Goal: Book appointment/travel/reservation

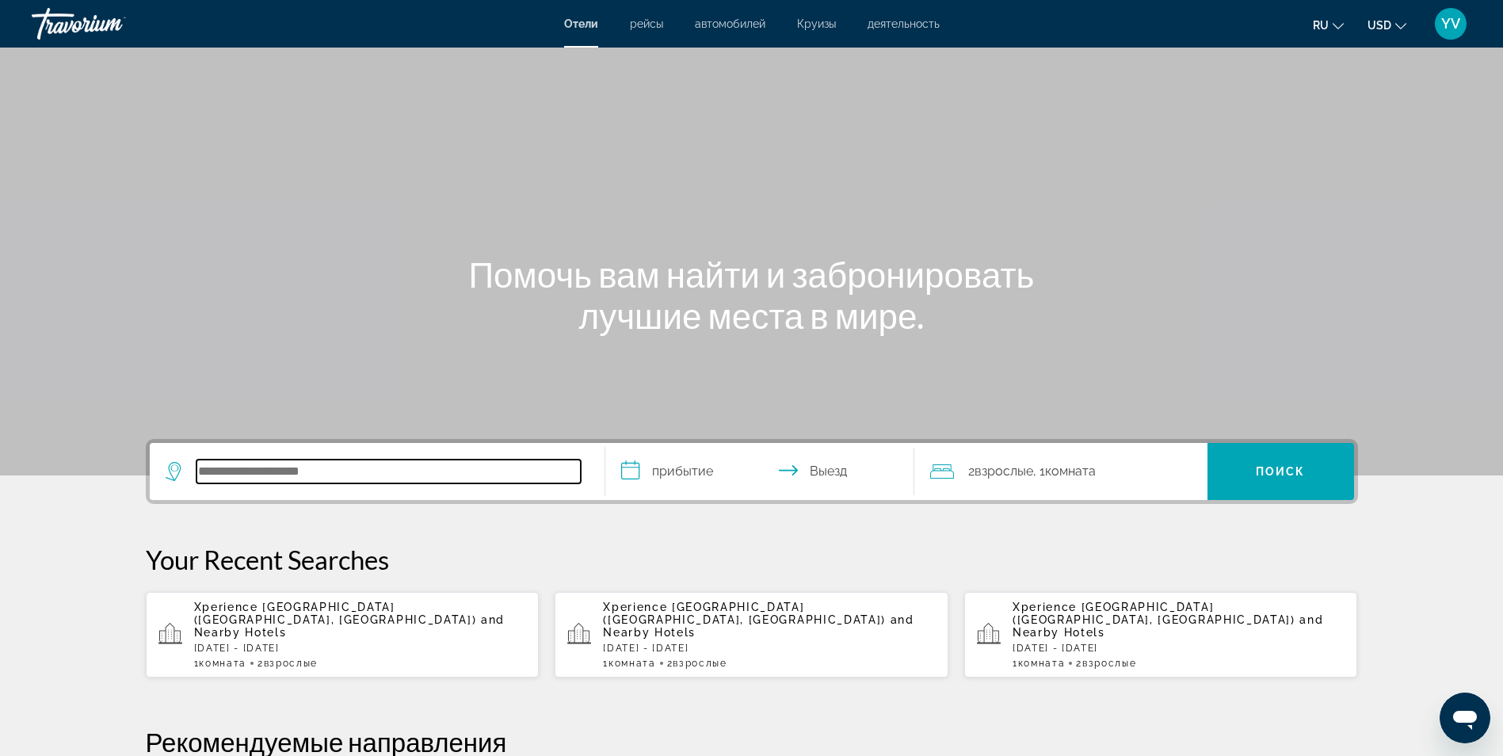
click at [224, 467] on input "Search hotel destination" at bounding box center [389, 472] width 384 height 24
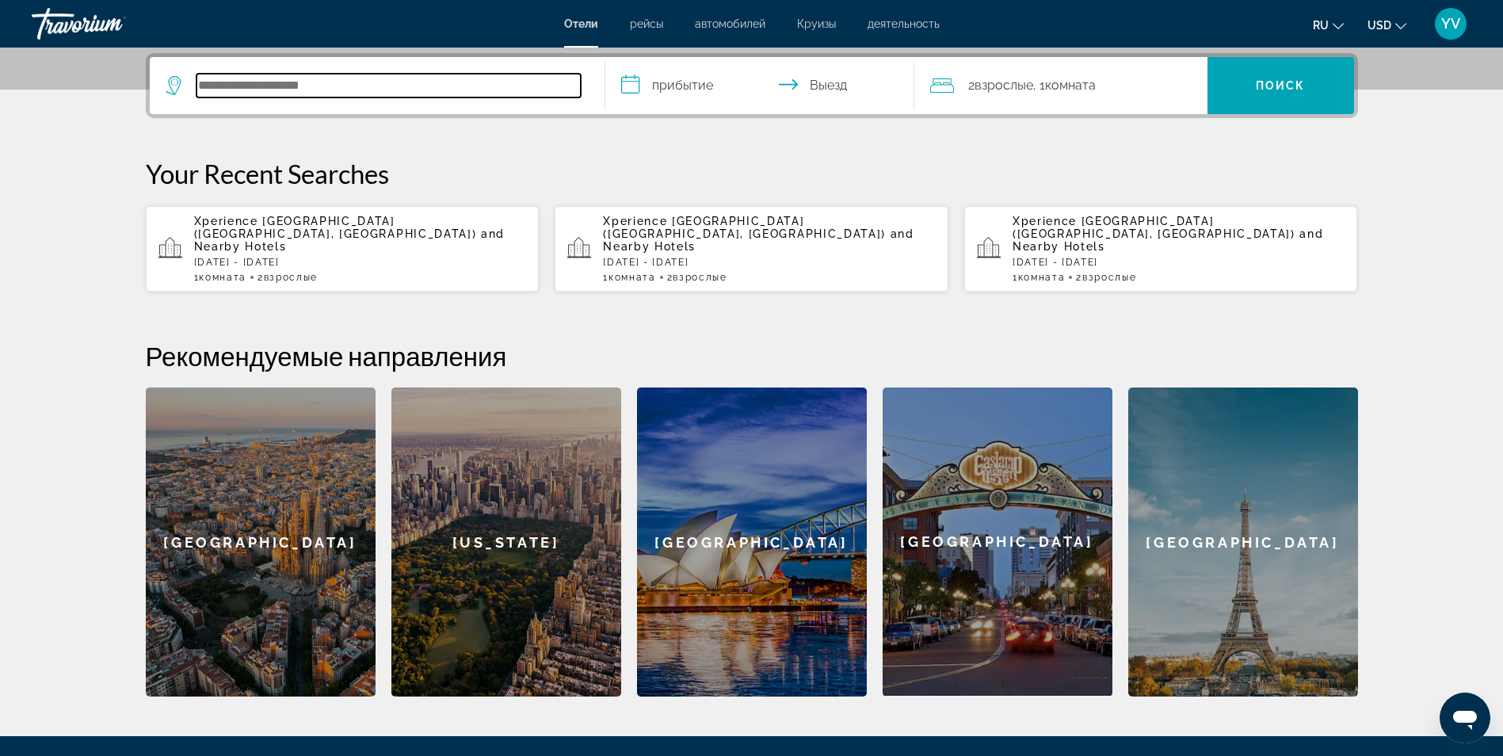
scroll to position [388, 0]
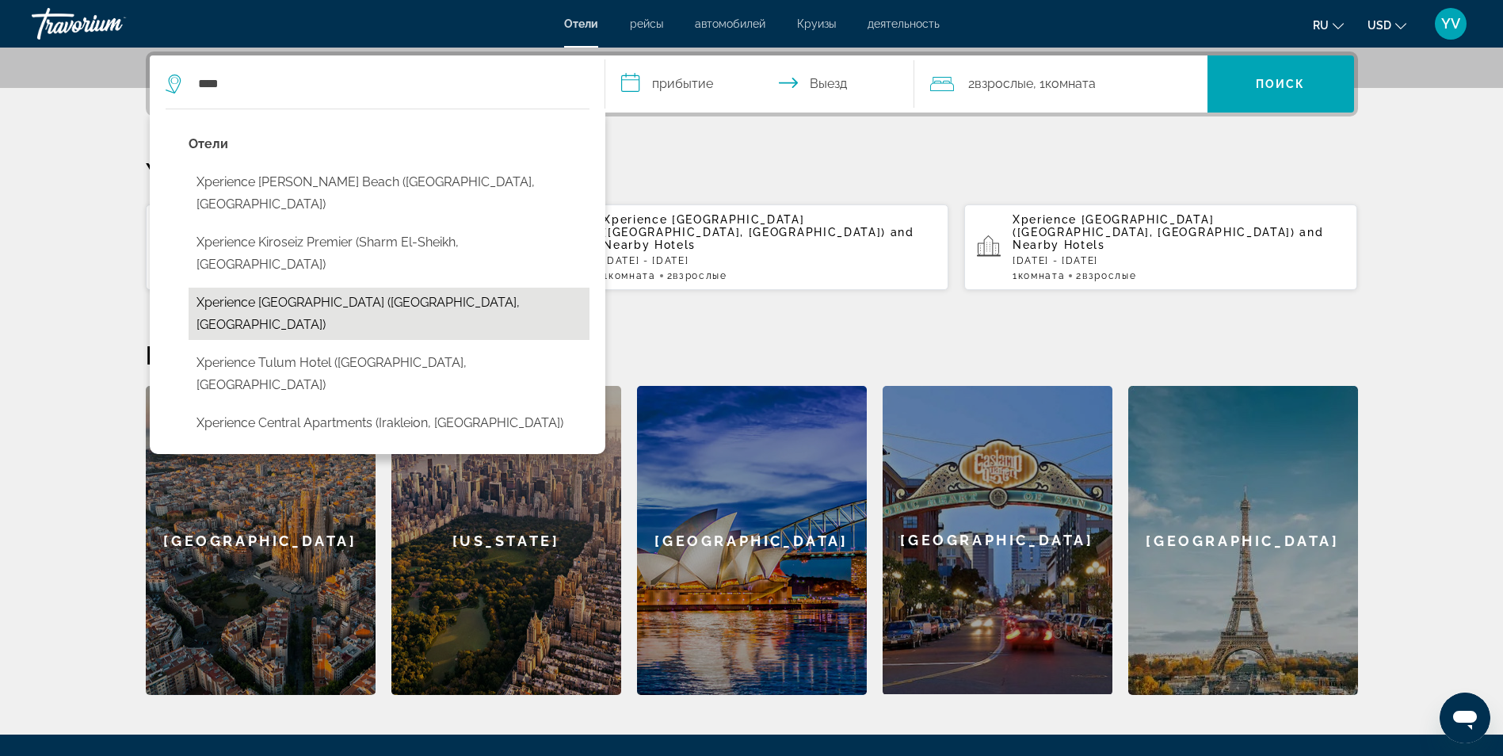
click at [338, 288] on button "Xperience [GEOGRAPHIC_DATA] ([GEOGRAPHIC_DATA], [GEOGRAPHIC_DATA])" at bounding box center [389, 314] width 401 height 52
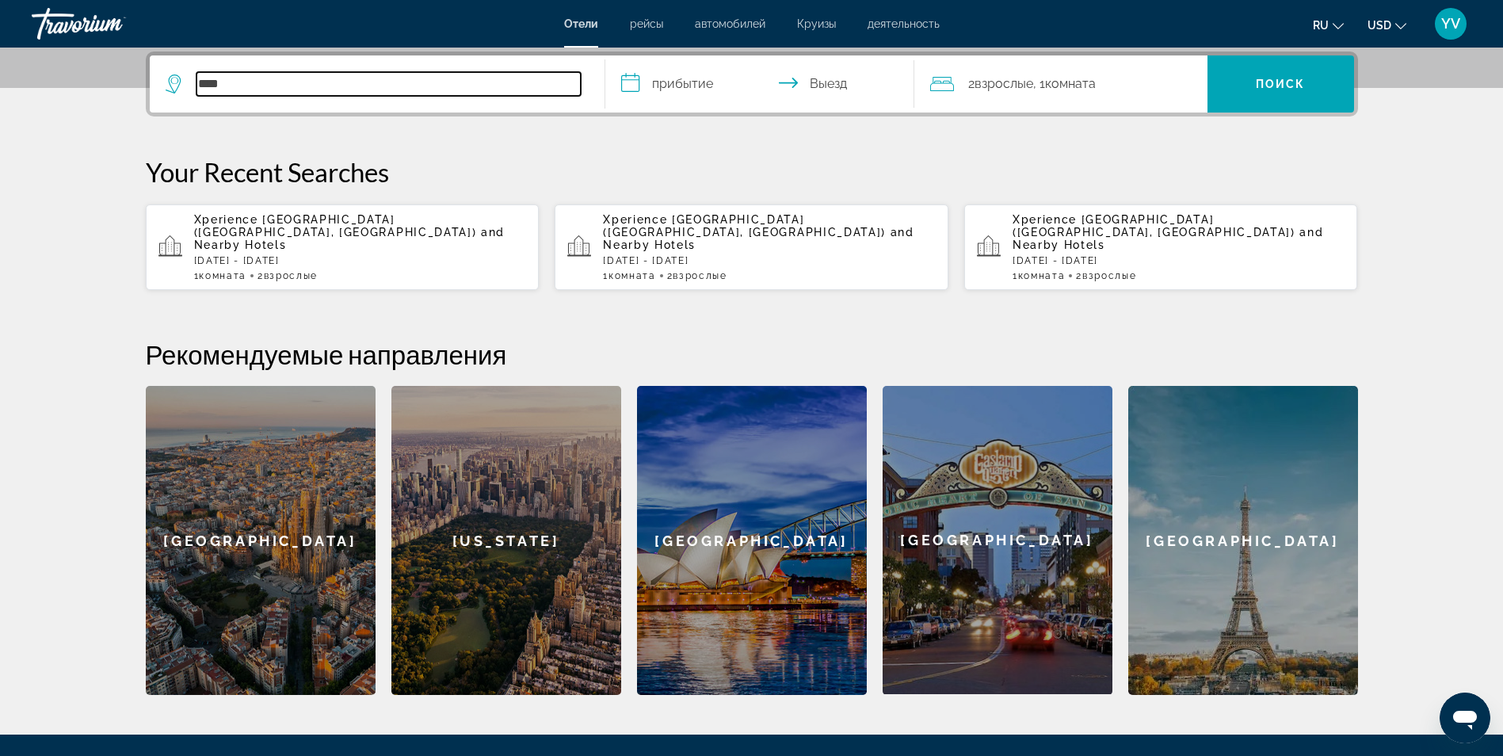
type input "**********"
click at [647, 91] on input "**********" at bounding box center [762, 86] width 315 height 62
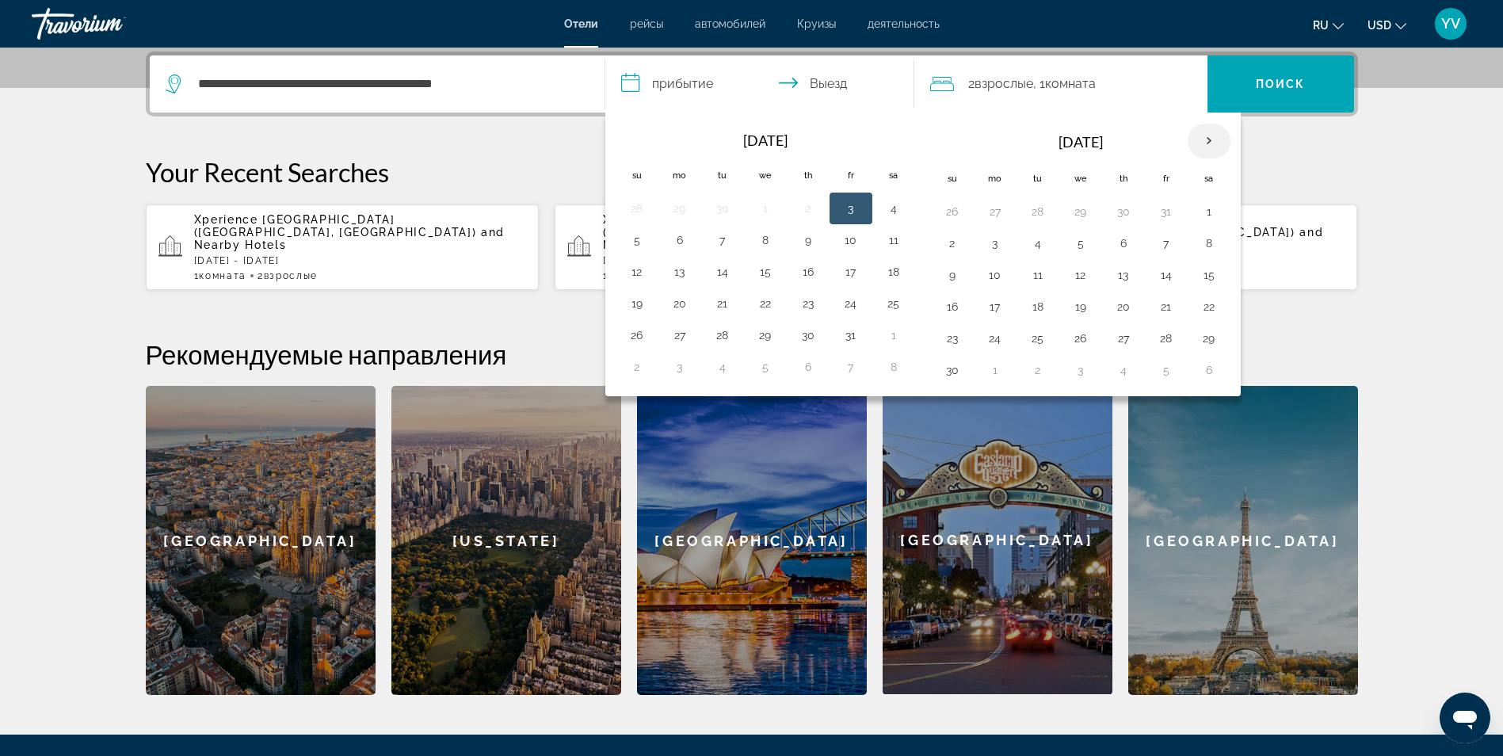
click at [1194, 129] on th "Next month" at bounding box center [1209, 141] width 43 height 35
click at [1203, 273] on button "20" at bounding box center [1209, 275] width 25 height 22
click at [1051, 304] on td "23" at bounding box center [1038, 307] width 43 height 32
click at [1040, 300] on button "23" at bounding box center [1037, 307] width 25 height 22
type input "**********"
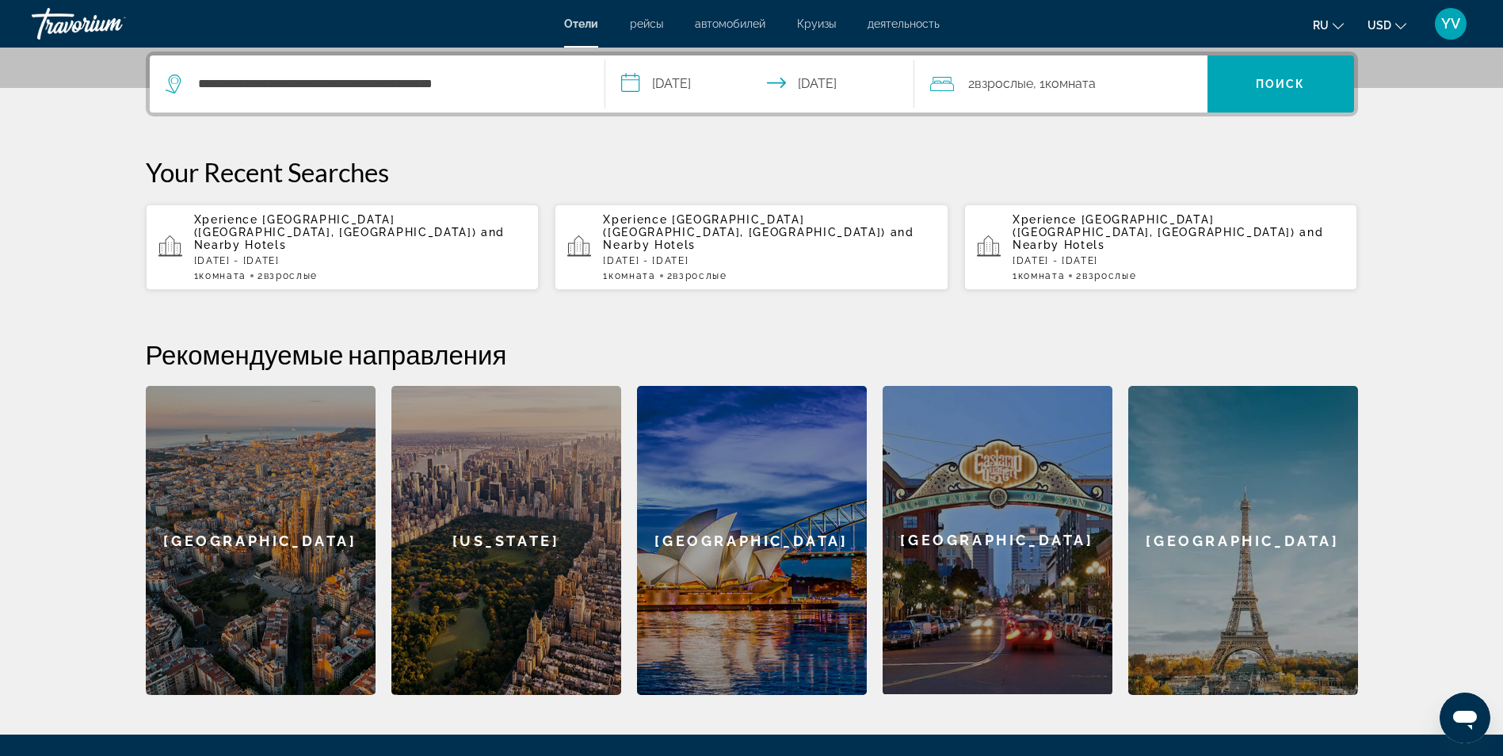
click at [1022, 86] on span "Взрослые" at bounding box center [1004, 83] width 59 height 15
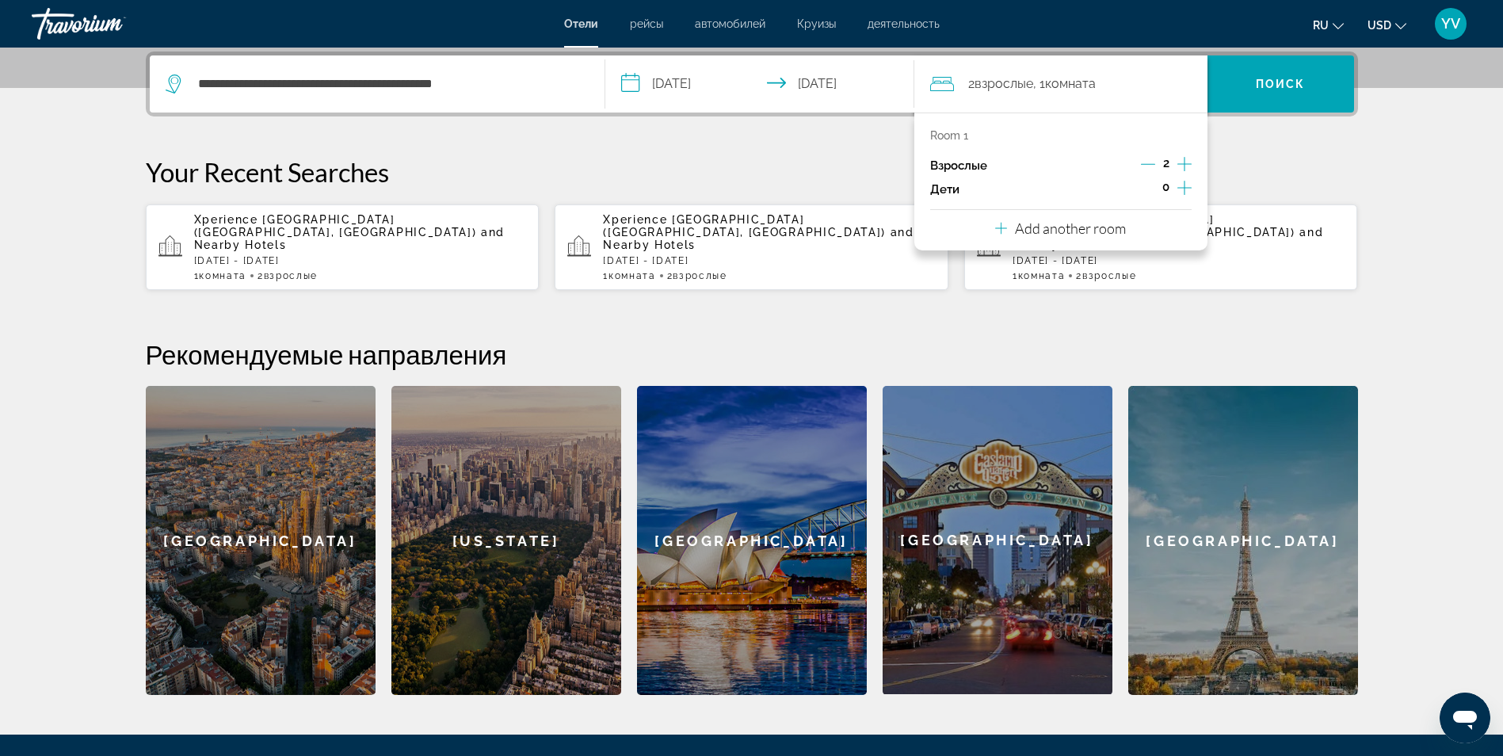
click at [1179, 189] on icon "Increment children" at bounding box center [1185, 187] width 14 height 19
click at [1035, 225] on icon "Travelers: 2 adults, 1 child" at bounding box center [1038, 231] width 19 height 19
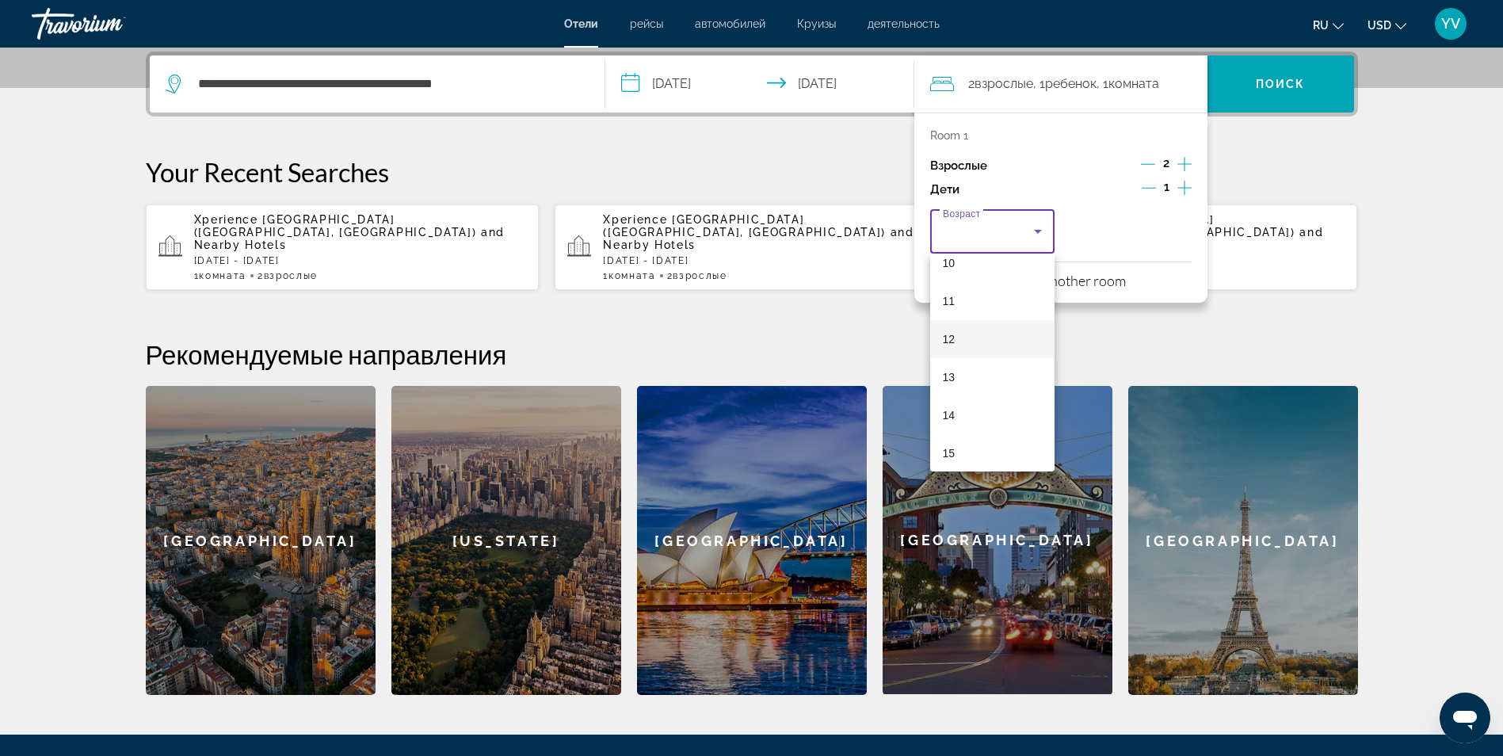
scroll to position [475, 0]
click at [991, 341] on mat-option "14" at bounding box center [992, 336] width 125 height 38
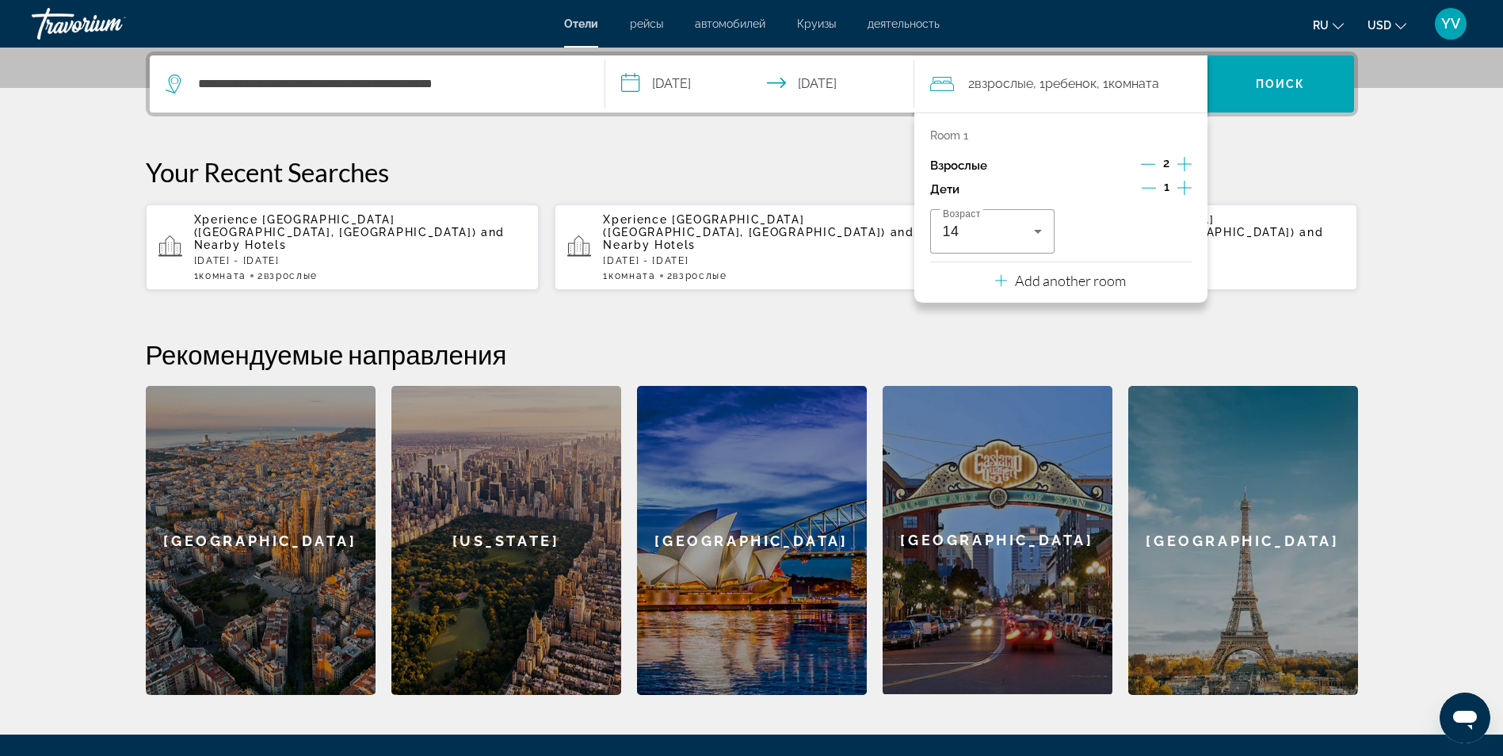
click at [1186, 186] on icon "Increment children" at bounding box center [1185, 187] width 14 height 19
click at [1125, 235] on span "Возраст" at bounding box center [1107, 232] width 56 height 16
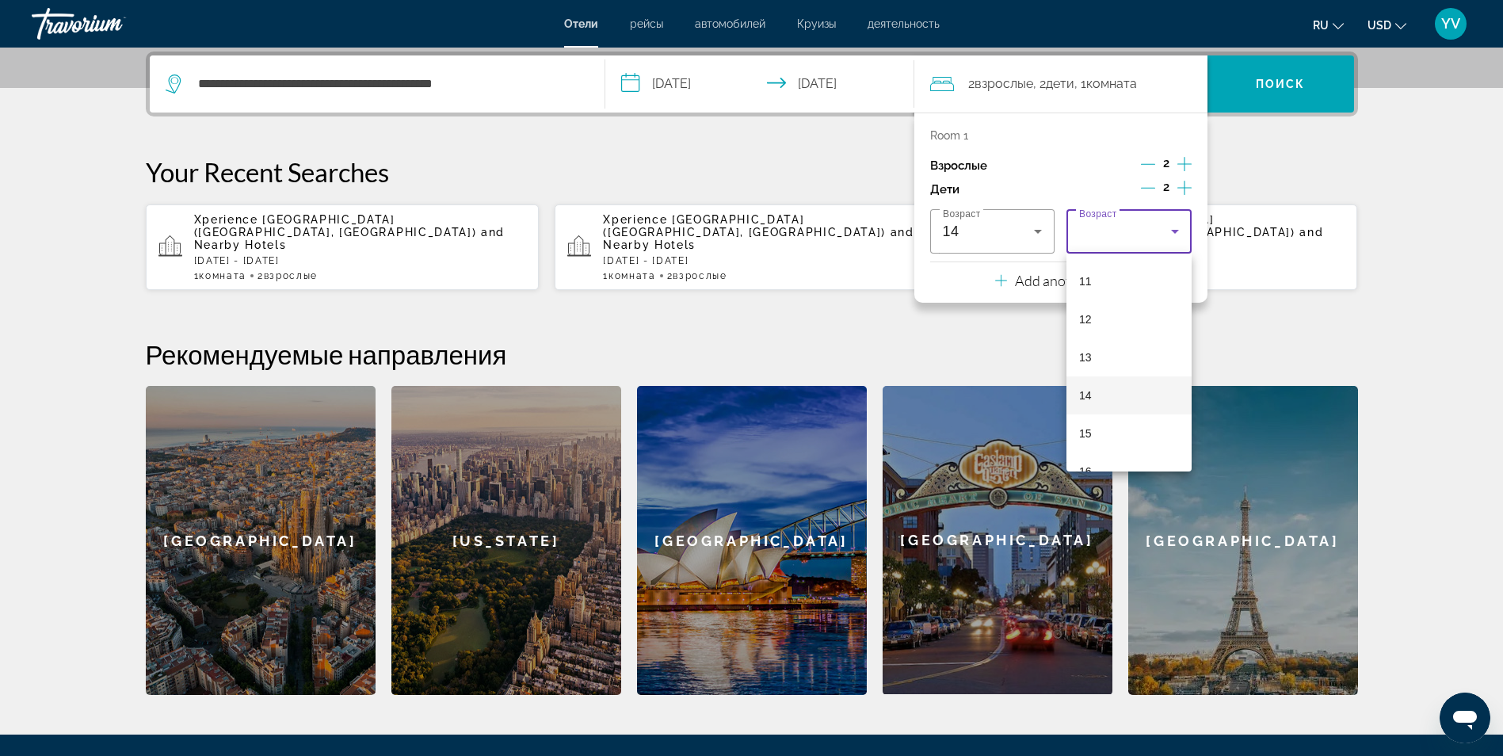
scroll to position [479, 0]
click at [1079, 407] on mat-option "16" at bounding box center [1129, 408] width 125 height 38
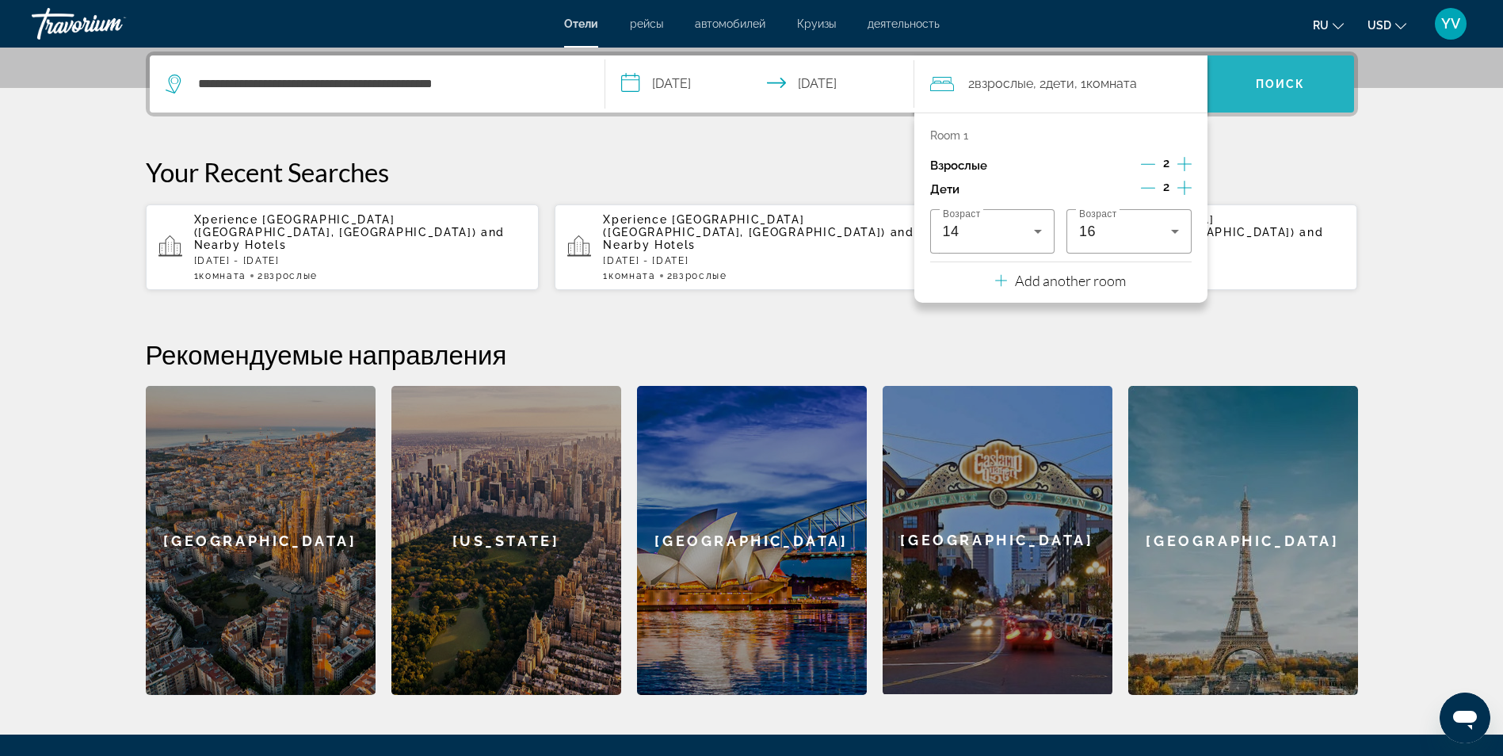
click at [1279, 91] on span "Search" at bounding box center [1281, 84] width 147 height 38
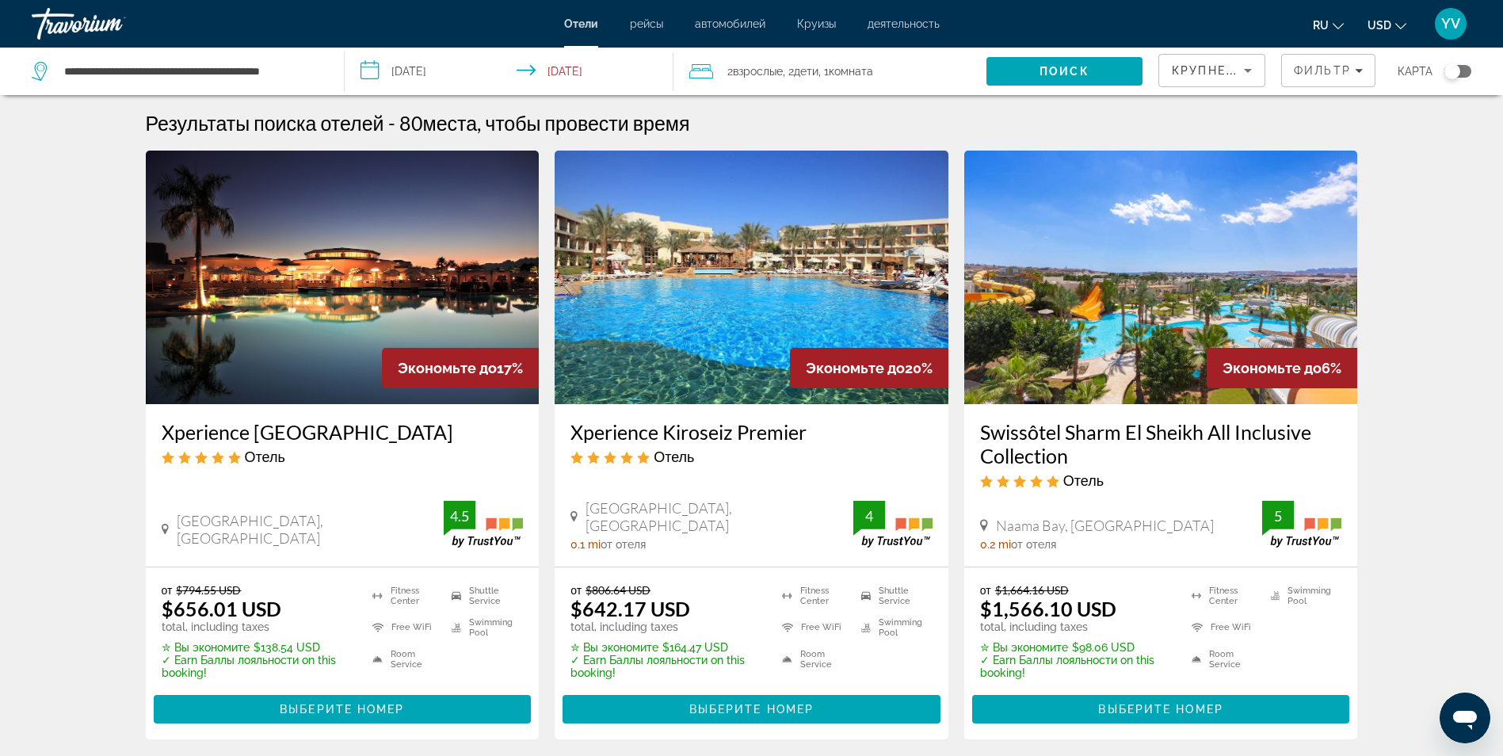
click at [351, 325] on img "Main content" at bounding box center [343, 278] width 394 height 254
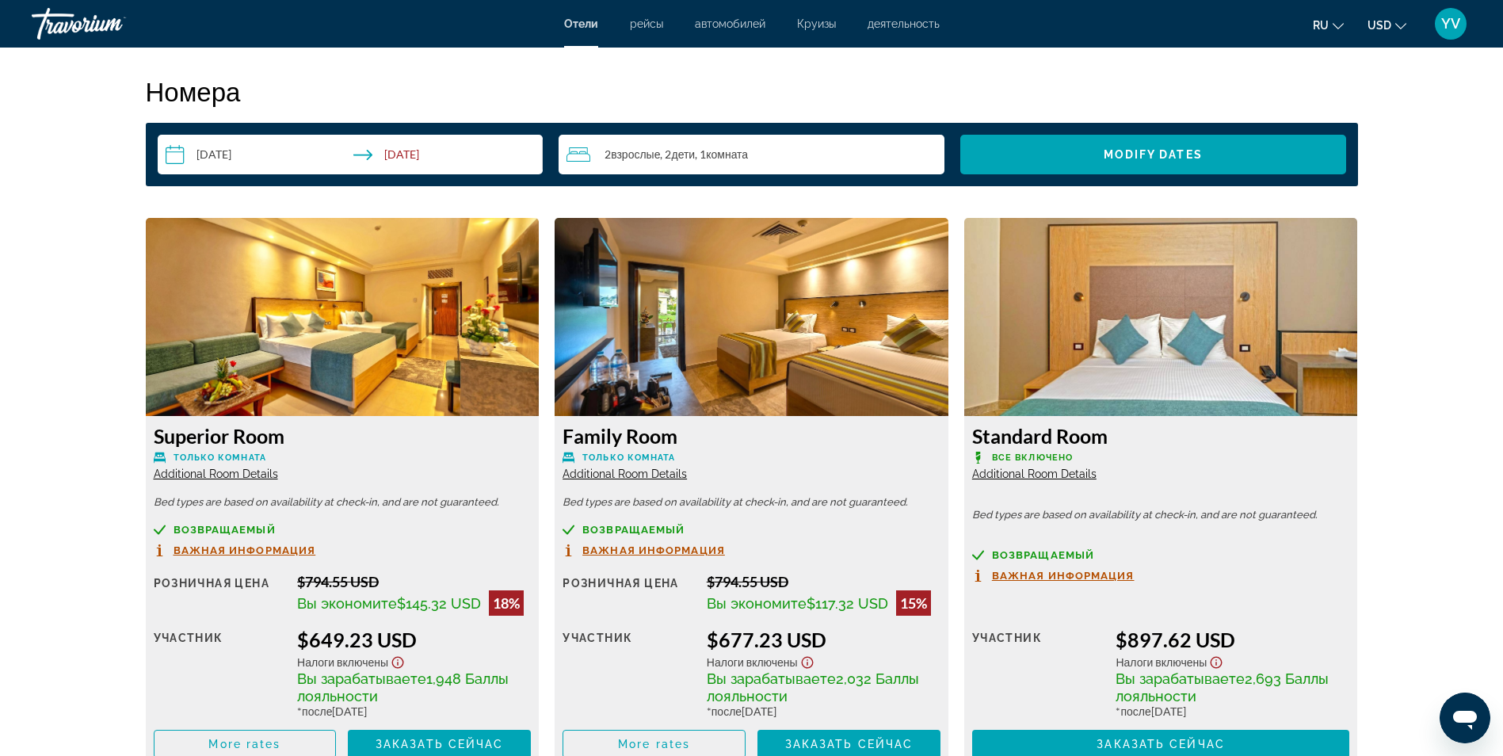
scroll to position [1984, 0]
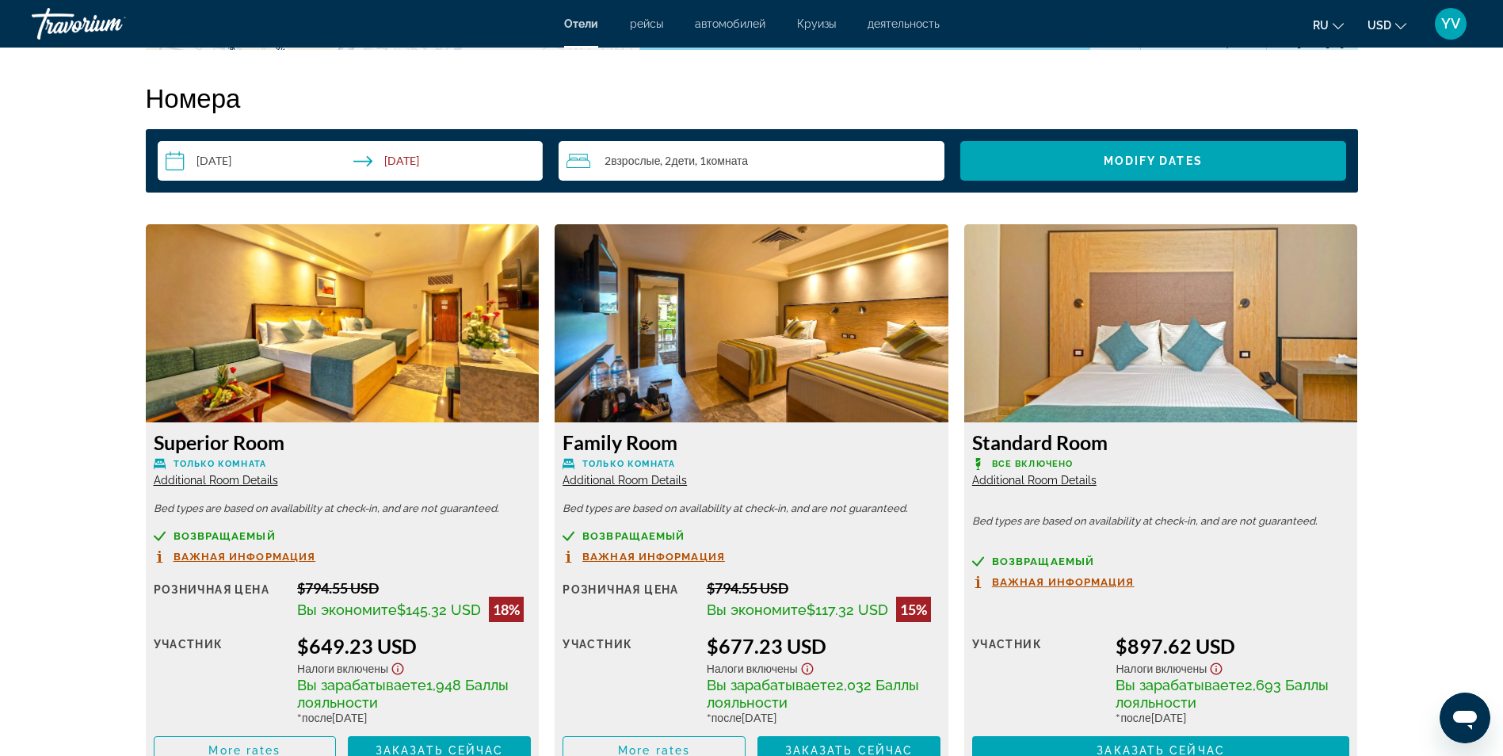
click at [1117, 377] on img "Main content" at bounding box center [1161, 323] width 394 height 198
click at [1129, 749] on span "Заказать сейчас" at bounding box center [1161, 750] width 128 height 13
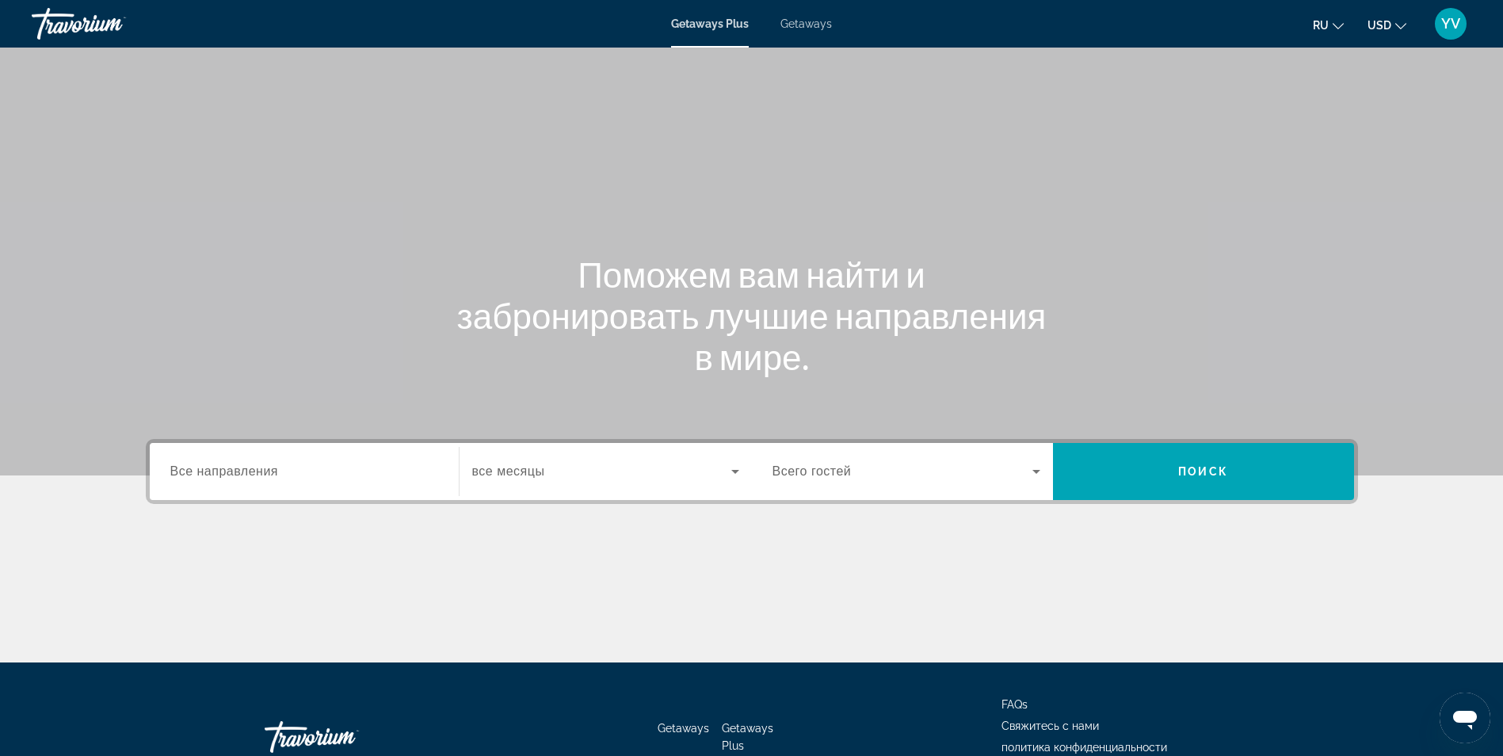
click at [529, 469] on span "все месяцы" at bounding box center [508, 470] width 73 height 13
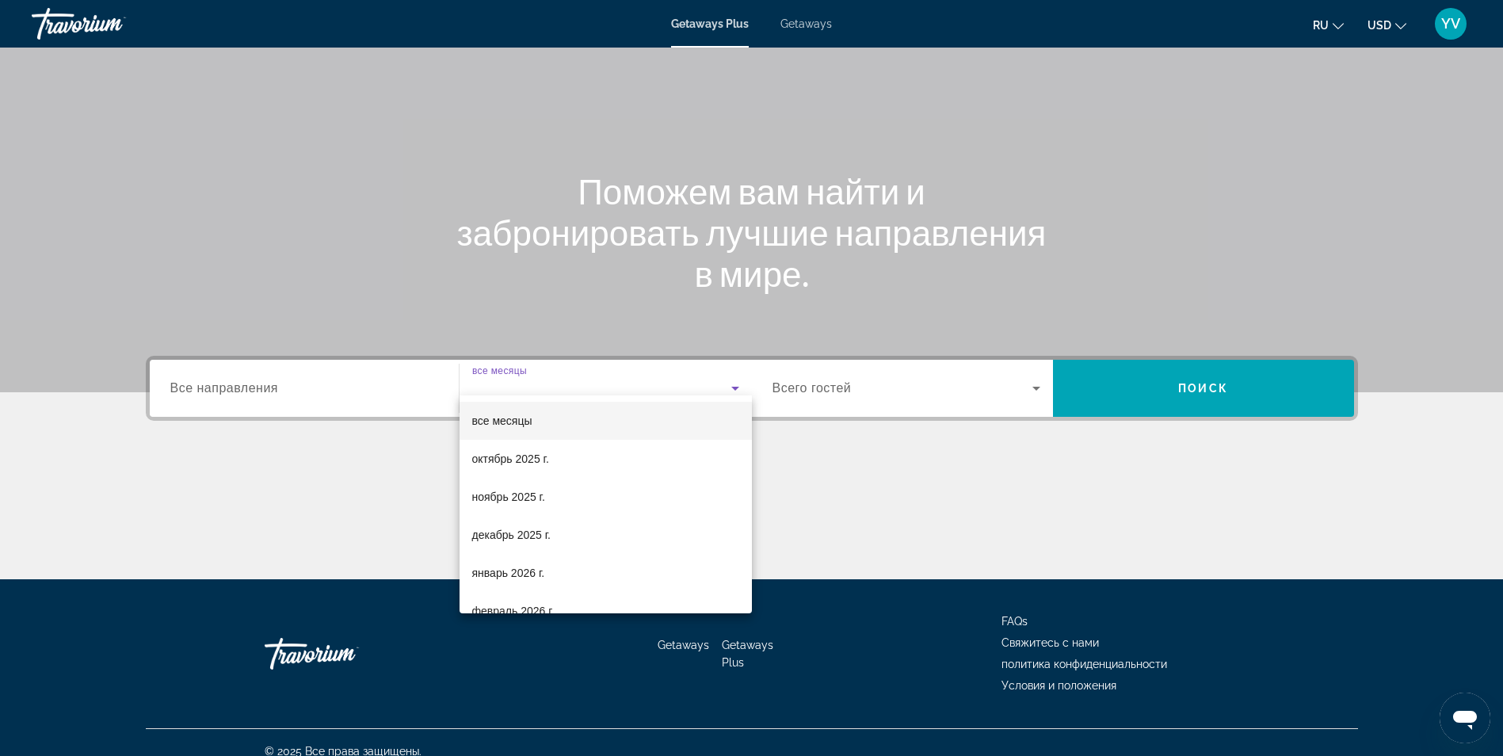
scroll to position [101, 0]
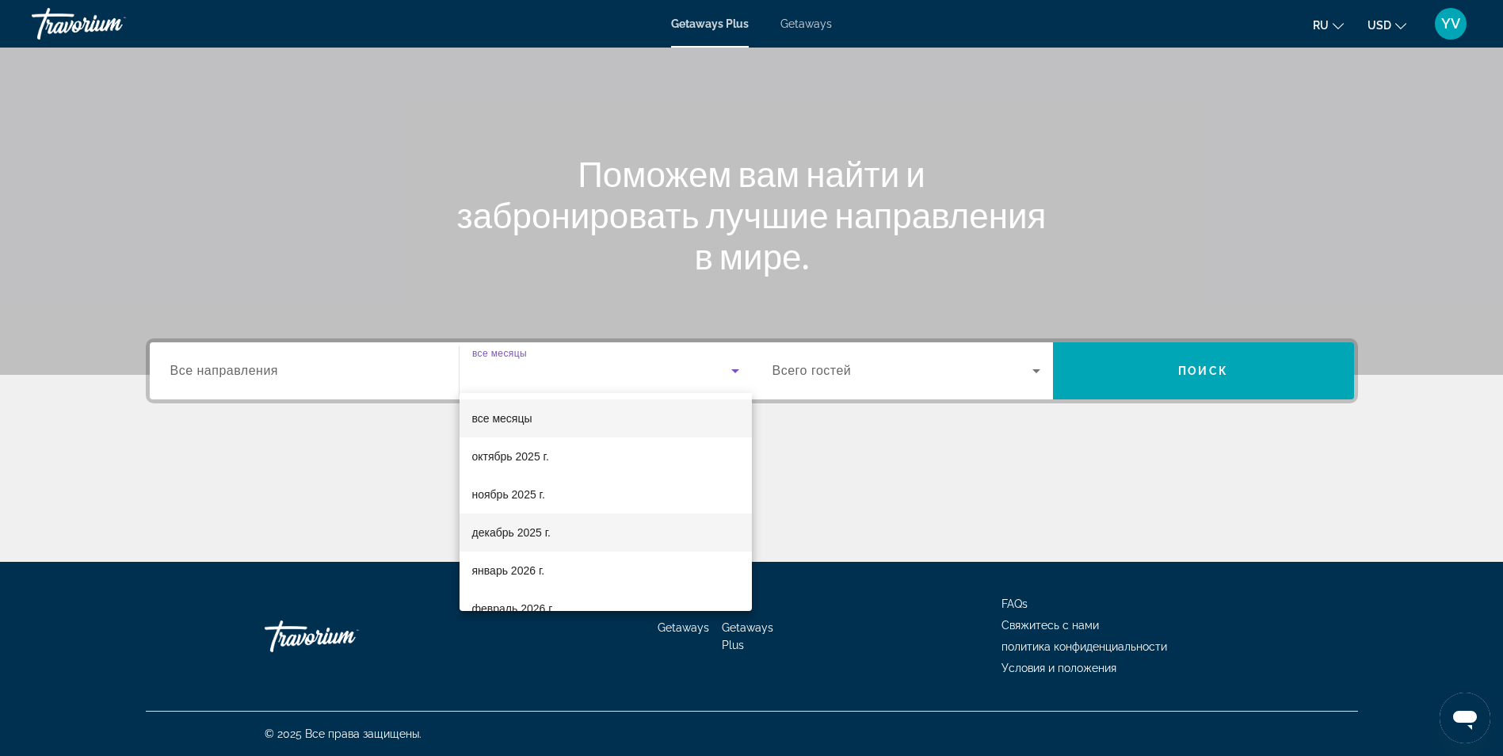
click at [510, 533] on span "декабрь 2025 г." at bounding box center [511, 532] width 78 height 19
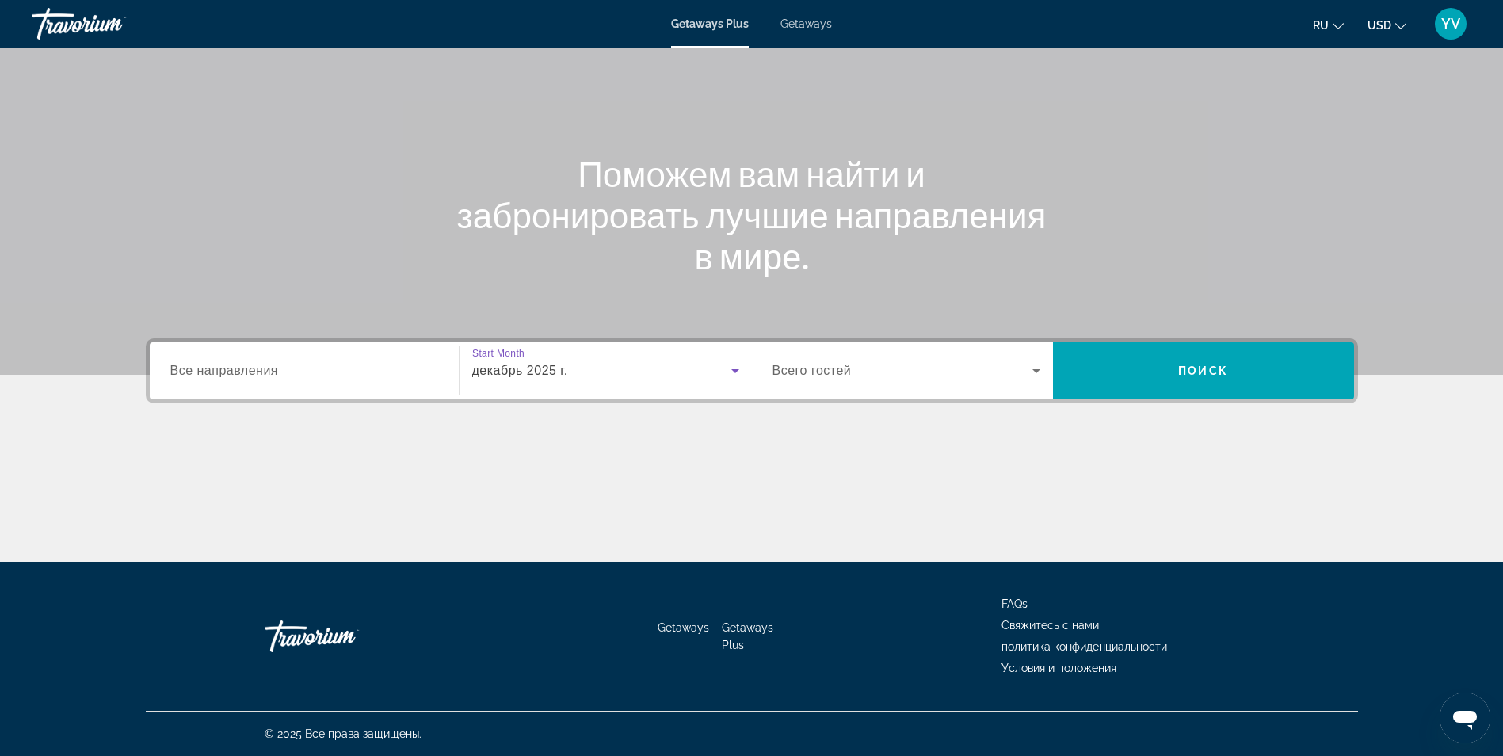
click at [1032, 370] on icon "Search widget" at bounding box center [1036, 370] width 19 height 19
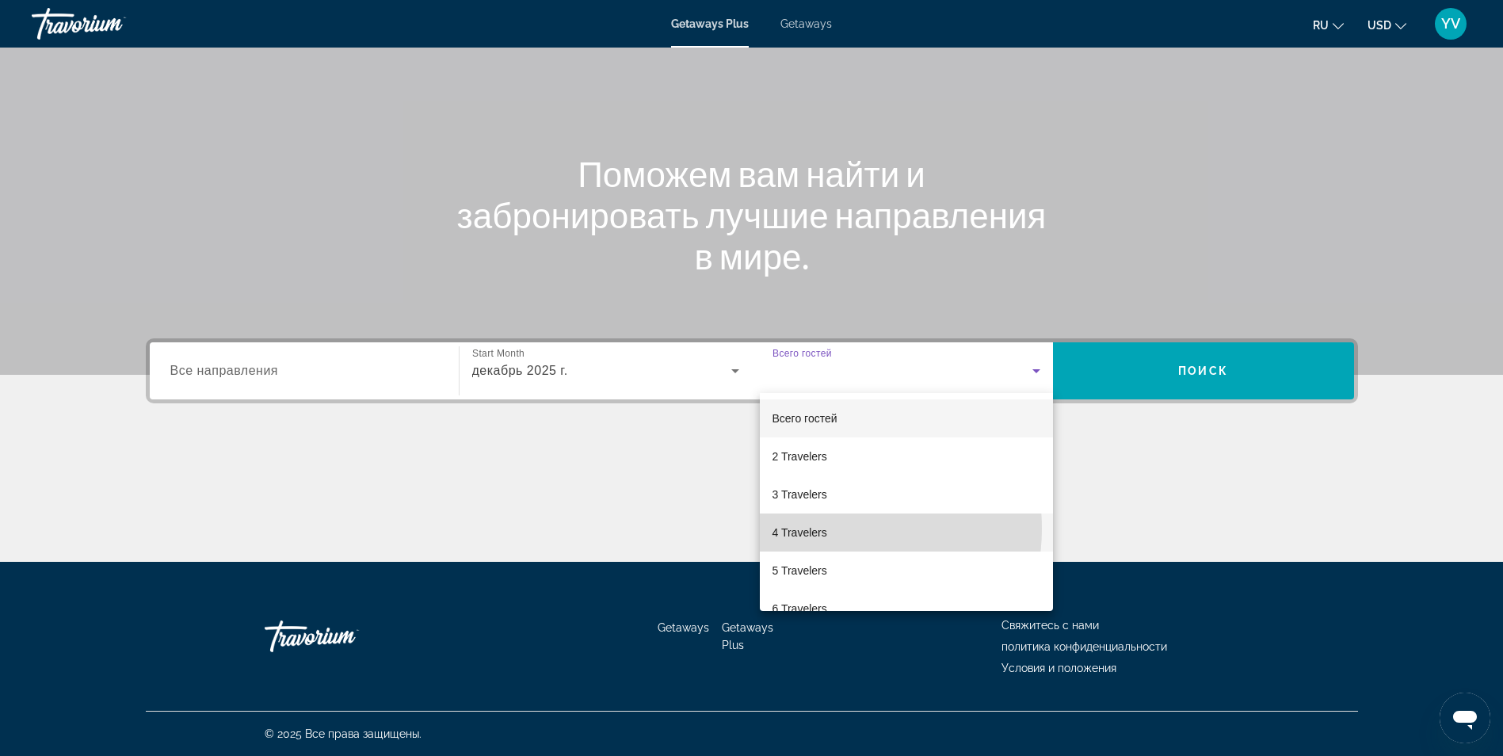
click at [825, 529] on span "4 Travelers" at bounding box center [800, 532] width 55 height 19
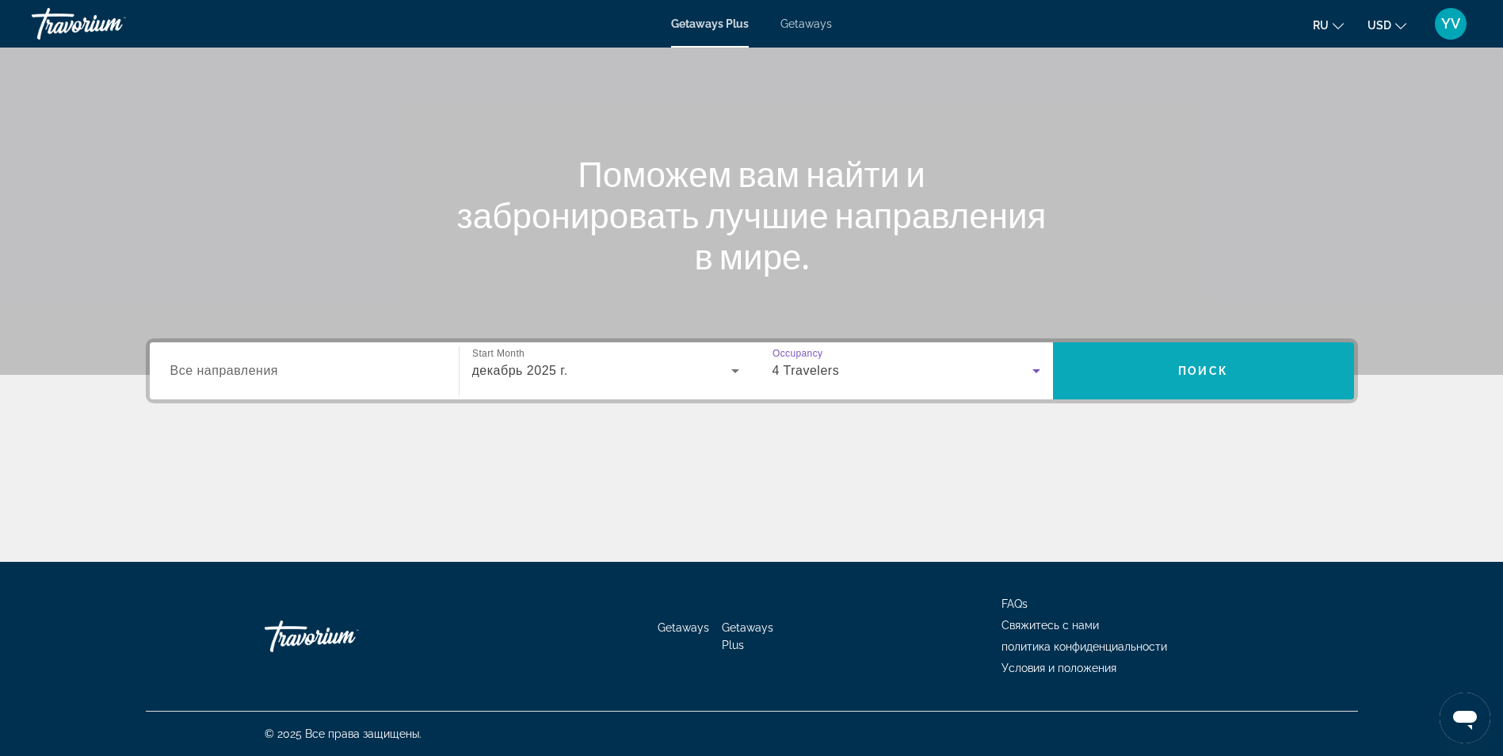
click at [1193, 356] on span "Search" at bounding box center [1203, 371] width 301 height 38
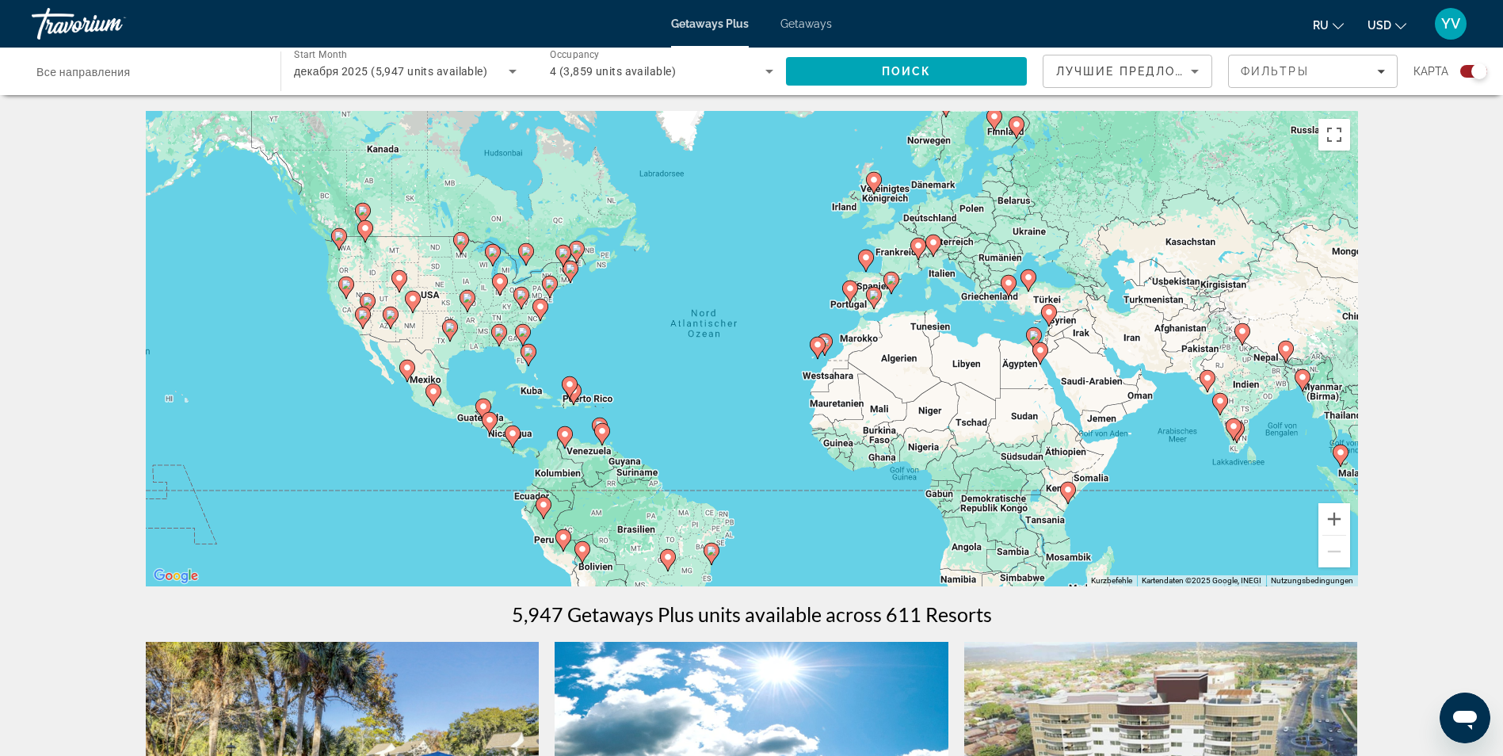
click at [1042, 348] on image "Main content" at bounding box center [1041, 351] width 10 height 10
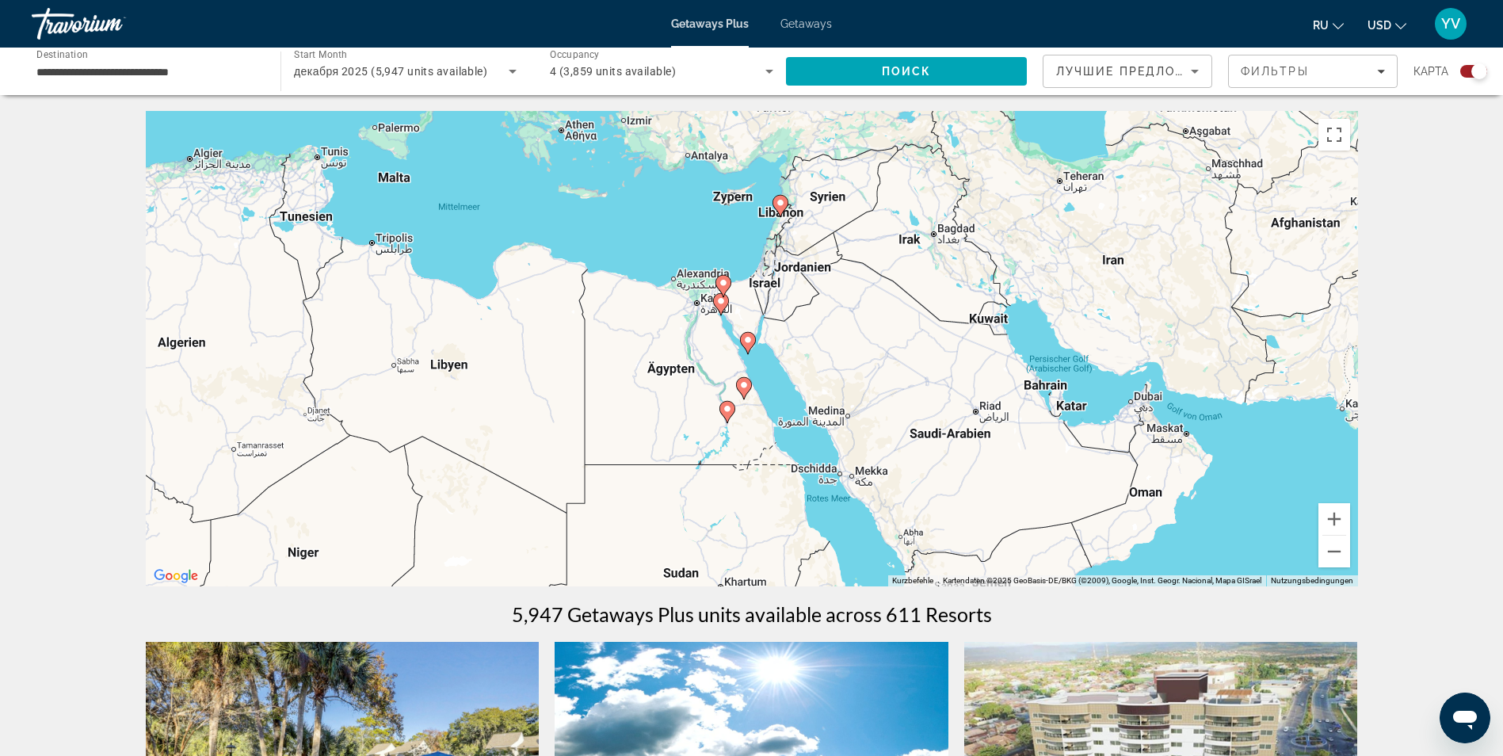
click at [748, 345] on icon "Main content" at bounding box center [747, 343] width 14 height 21
type input "**********"
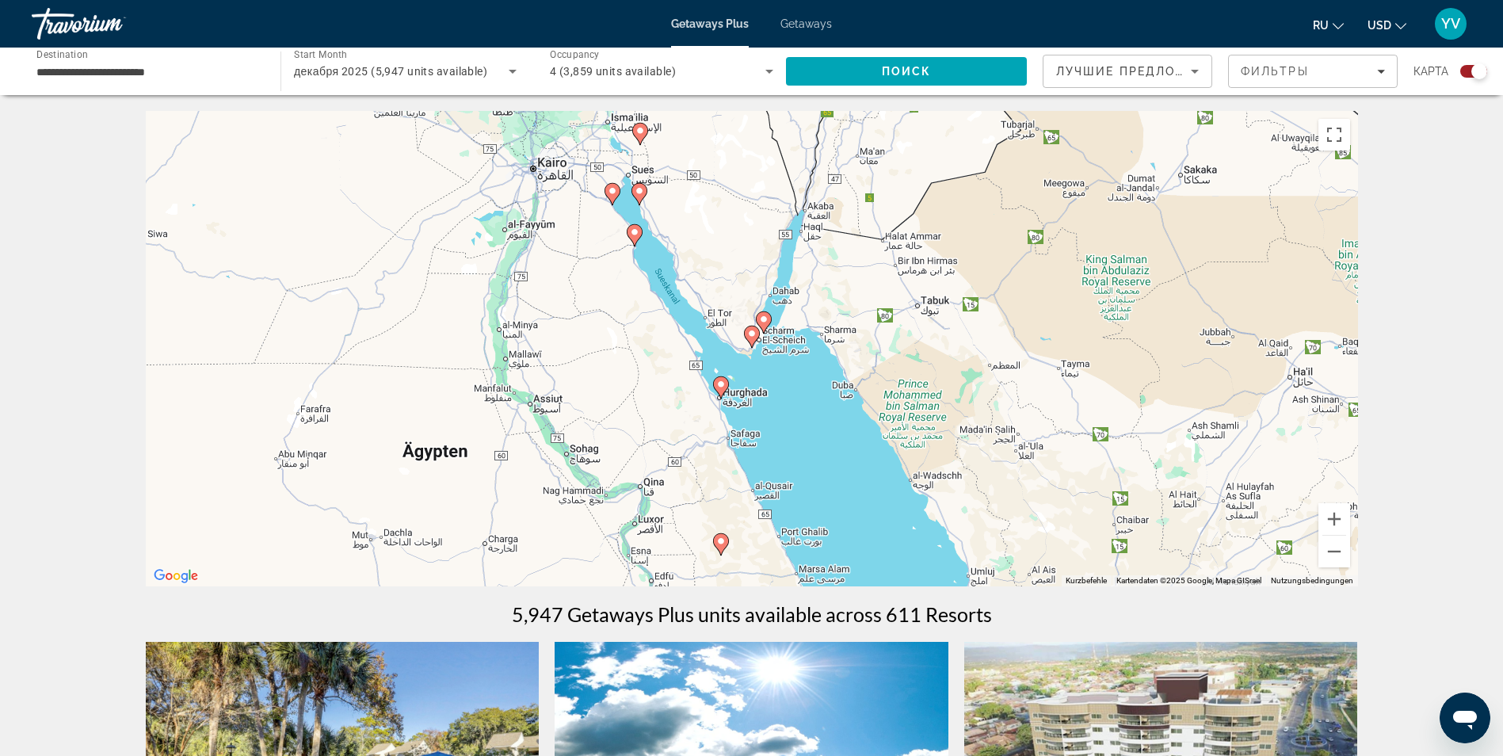
click at [756, 337] on image "Main content" at bounding box center [752, 334] width 10 height 10
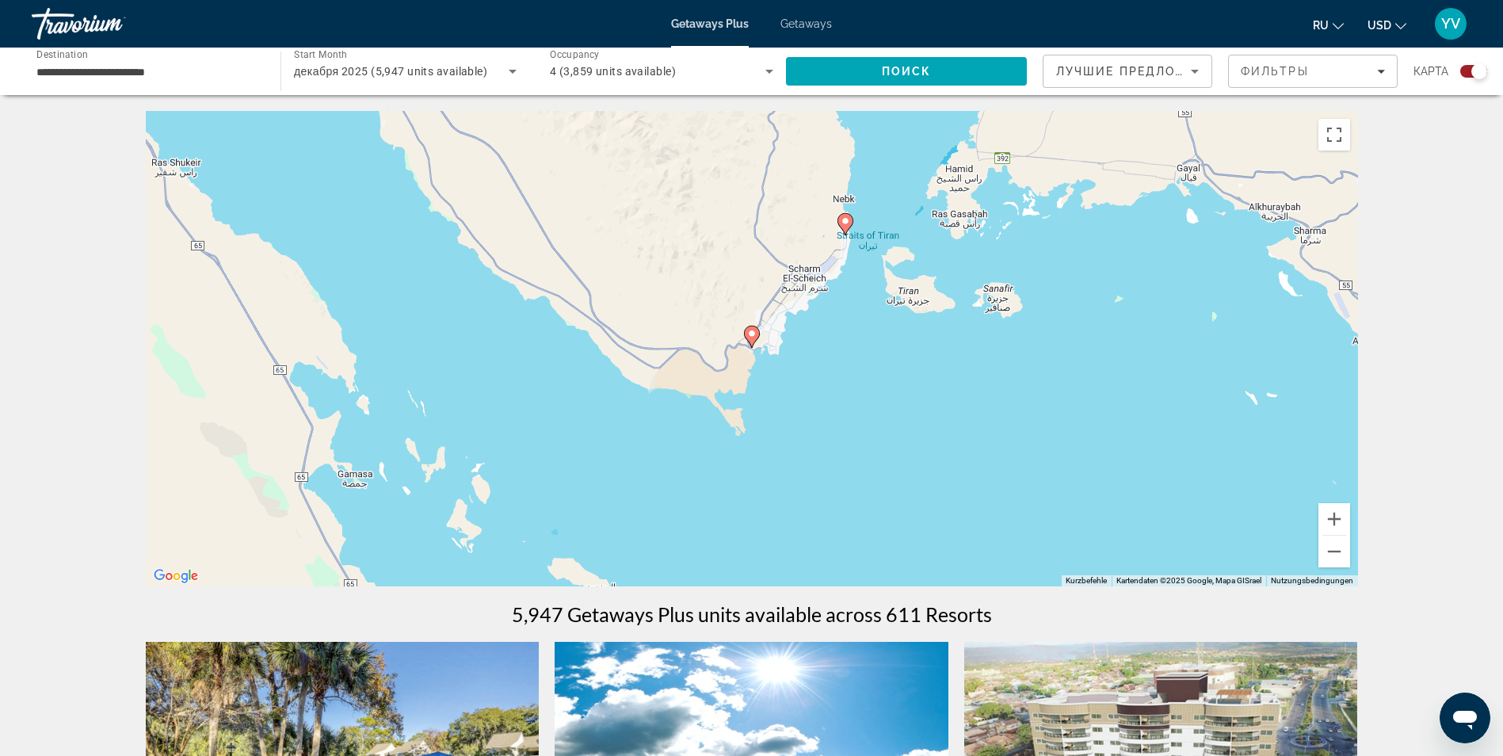
click at [751, 338] on icon "Main content" at bounding box center [751, 337] width 14 height 21
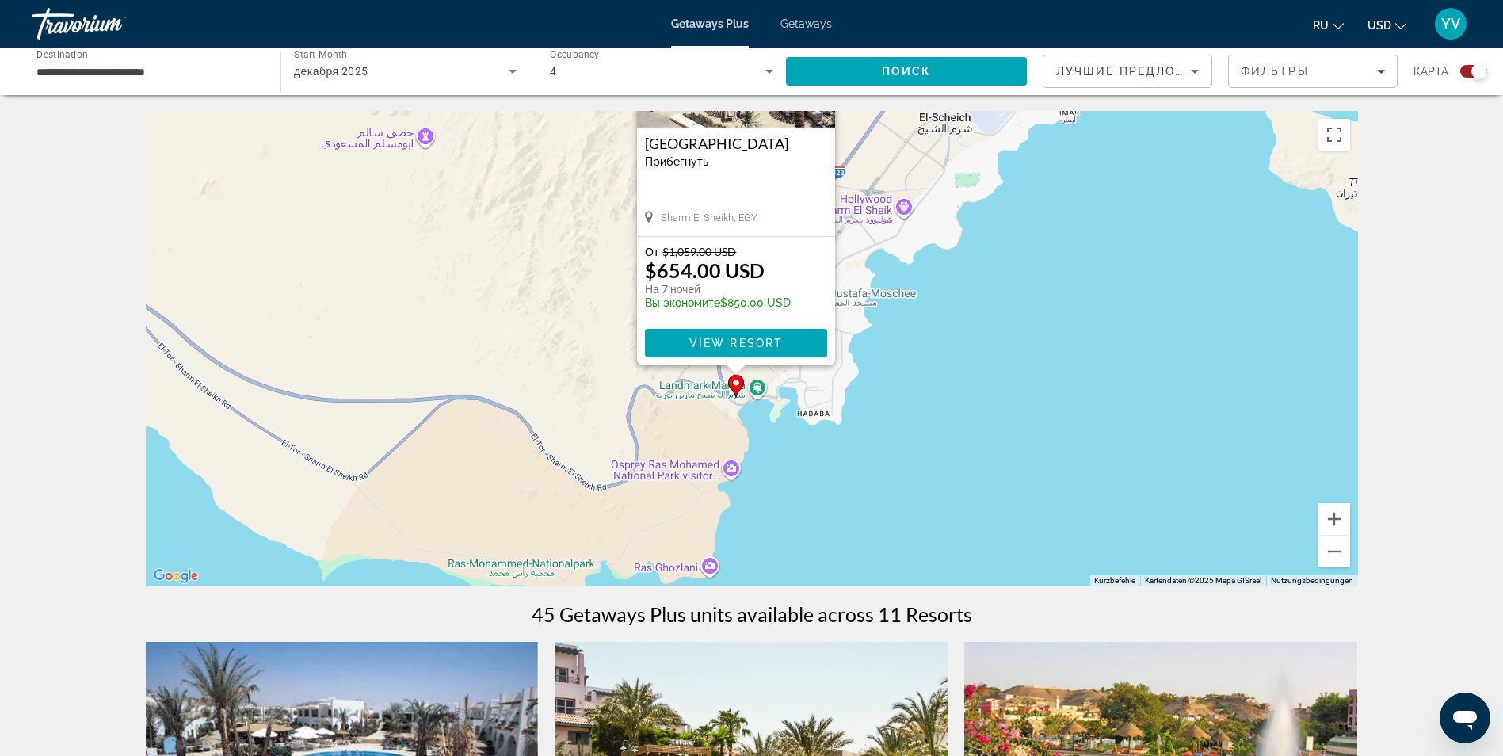
drag, startPoint x: 904, startPoint y: 445, endPoint x: 888, endPoint y: 277, distance: 169.6
click at [888, 278] on div "Um den Modus zum Ziehen mit der Tastatur zu aktivieren, drückst du Alt + Eingab…" at bounding box center [752, 348] width 1213 height 475
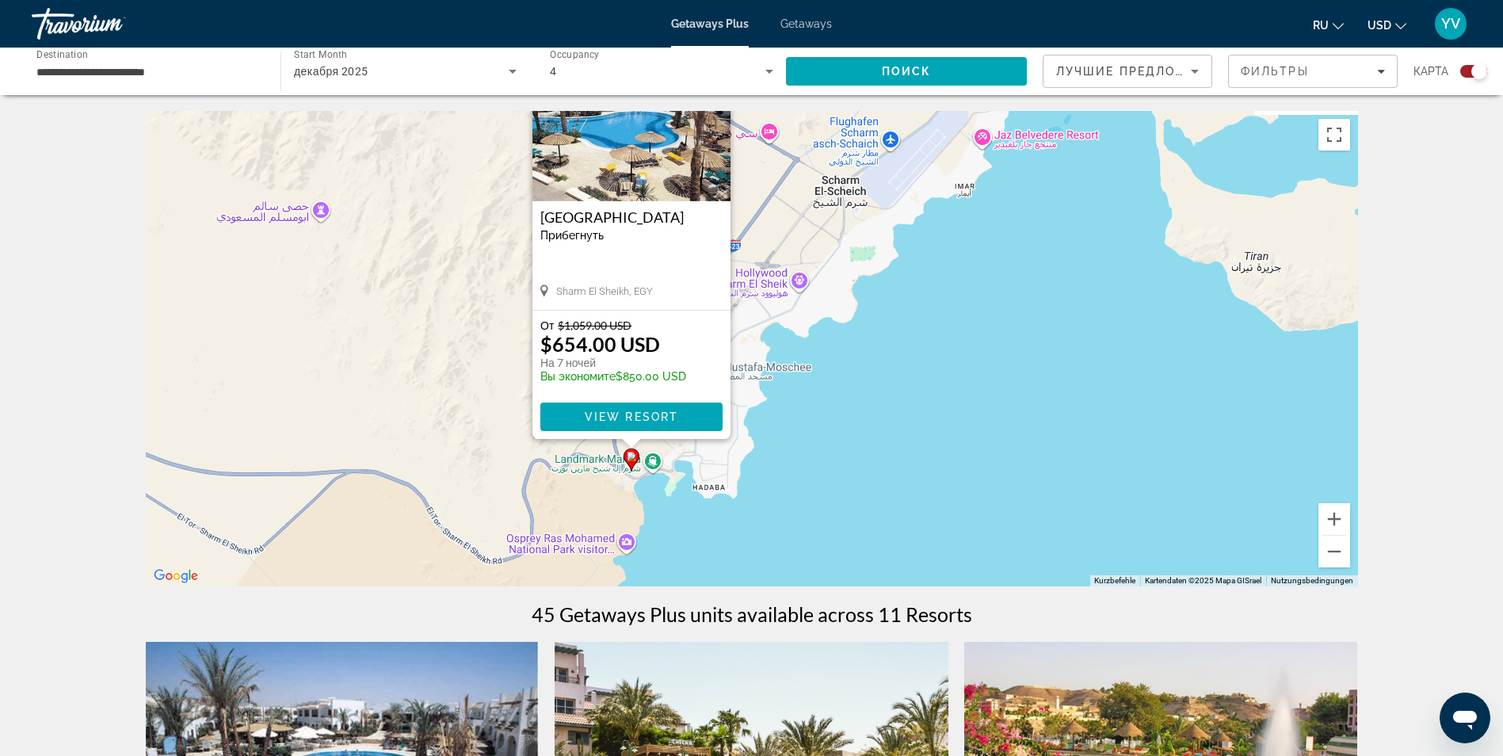
drag, startPoint x: 1052, startPoint y: 228, endPoint x: 921, endPoint y: 330, distance: 166.0
click at [921, 330] on div "Um den Modus zum Ziehen mit der Tastatur zu aktivieren, drückst du Alt + Eingab…" at bounding box center [752, 348] width 1213 height 475
